Goal: Use online tool/utility

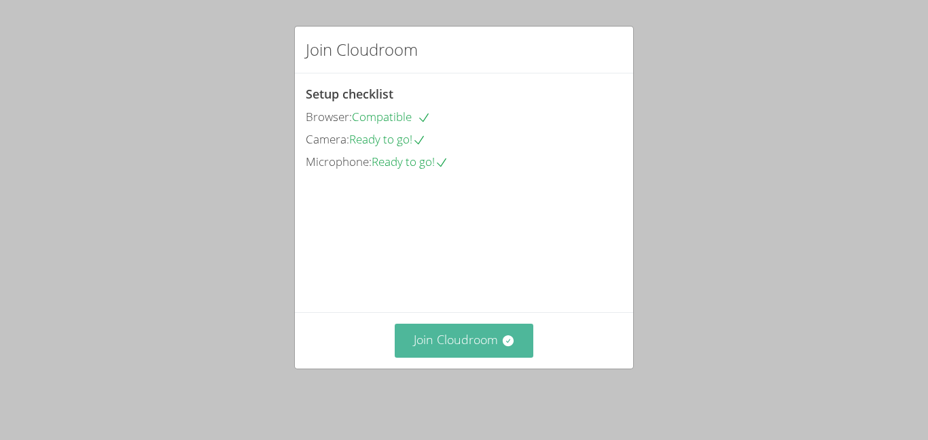
click at [508, 357] on button "Join Cloudroom" at bounding box center [464, 339] width 139 height 33
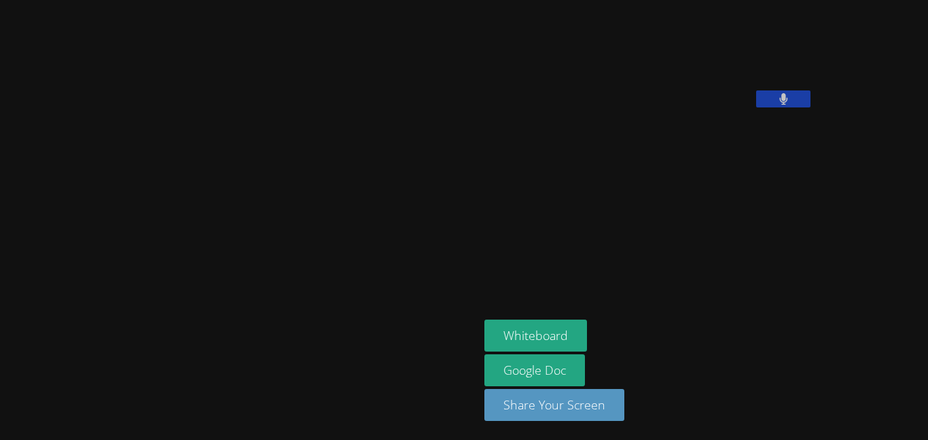
click at [508, 359] on div "Whiteboard Google Doc Share Your Screen" at bounding box center [649, 375] width 329 height 112
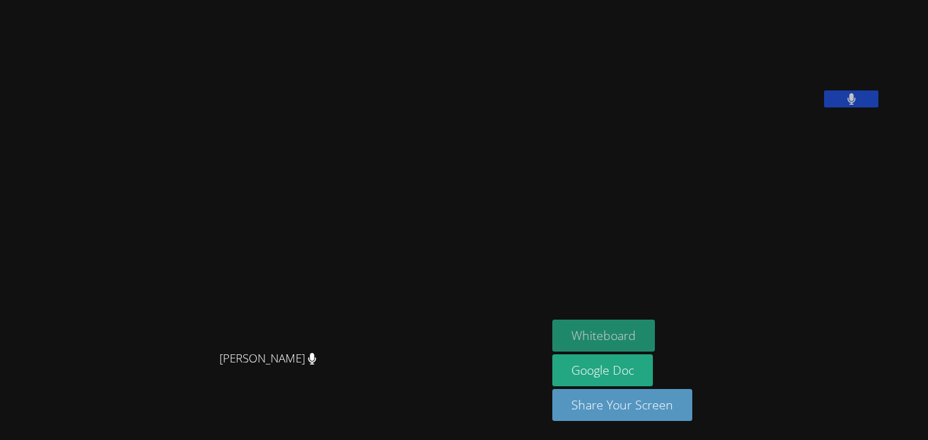
click at [623, 342] on button "Whiteboard" at bounding box center [603, 335] width 103 height 32
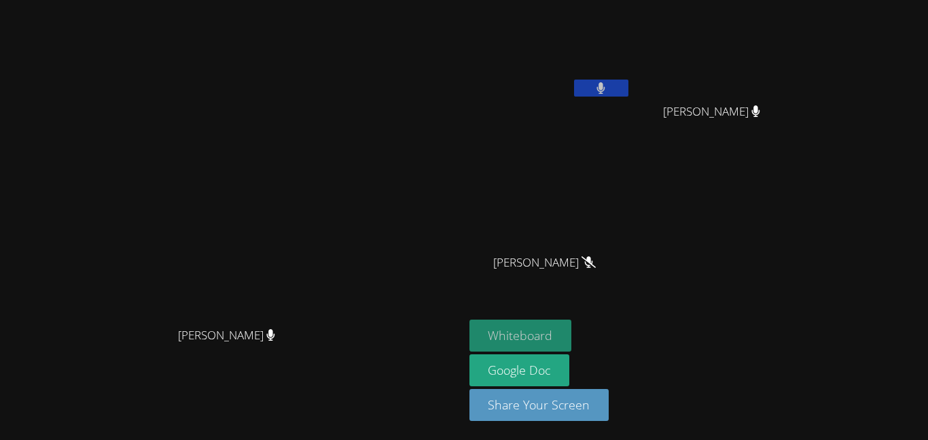
click at [572, 334] on button "Whiteboard" at bounding box center [521, 335] width 103 height 32
click at [605, 93] on icon at bounding box center [601, 88] width 8 height 12
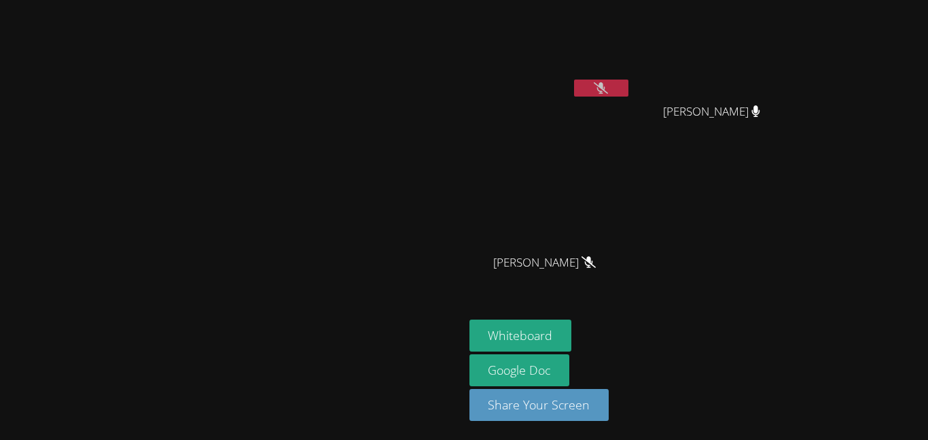
click at [608, 87] on icon at bounding box center [601, 88] width 14 height 12
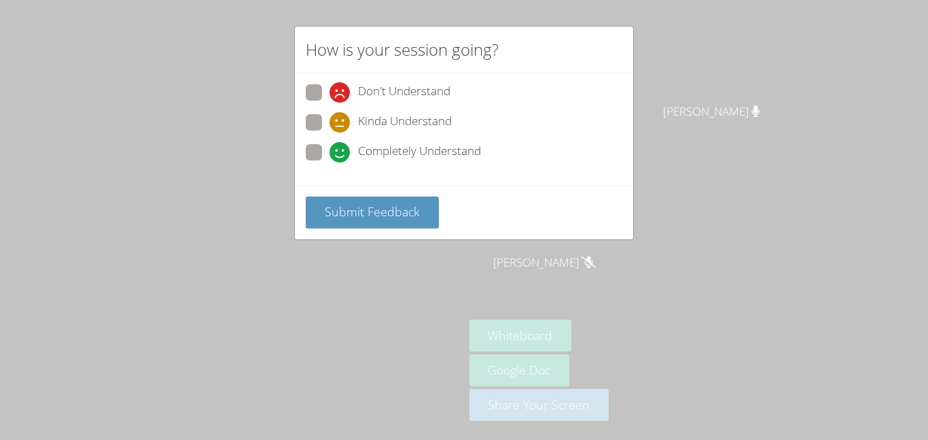
click at [368, 115] on span "Kinda Understand" at bounding box center [405, 122] width 94 height 20
click at [341, 115] on input "Kinda Understand" at bounding box center [336, 120] width 12 height 12
radio input "true"
click at [370, 210] on span "Submit Feedback" at bounding box center [372, 211] width 95 height 16
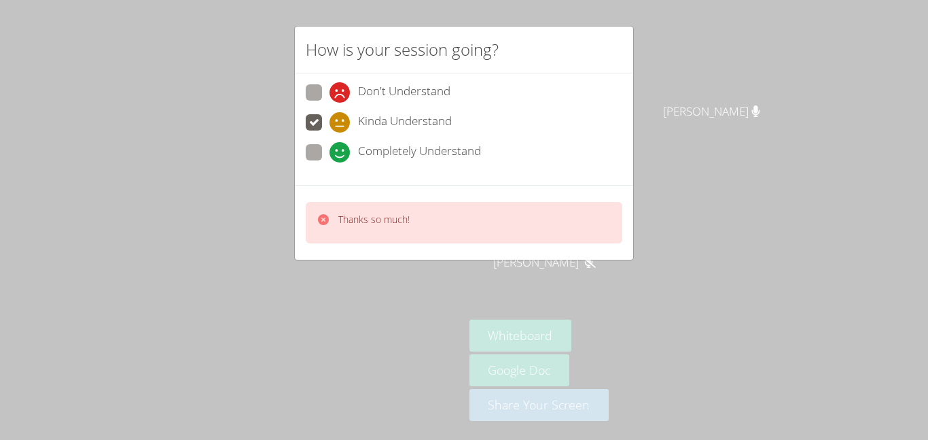
click at [370, 210] on div "Thanks so much!" at bounding box center [464, 222] width 317 height 41
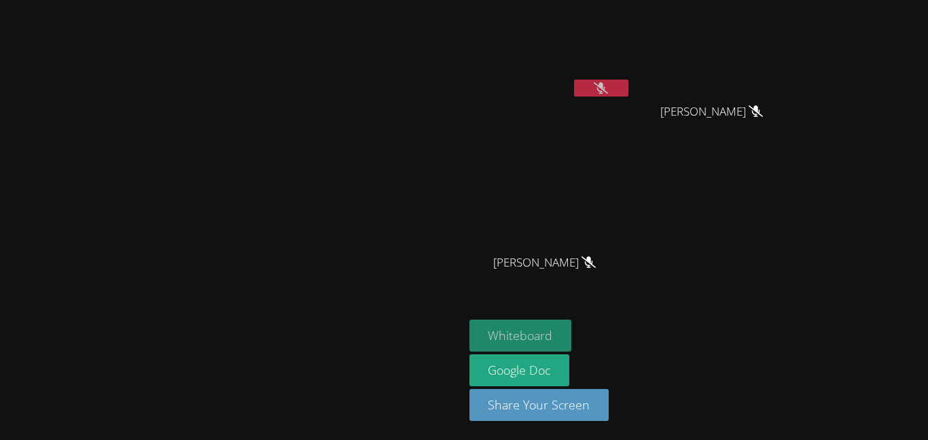
click at [668, 332] on div "Whiteboard Google Doc Share Your Screen" at bounding box center [634, 375] width 329 height 112
click at [608, 83] on icon at bounding box center [601, 88] width 14 height 12
